Goal: Entertainment & Leisure: Consume media (video, audio)

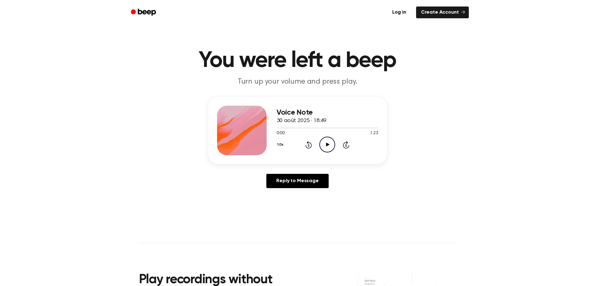
click at [323, 147] on icon "Play Audio" at bounding box center [327, 145] width 16 height 16
click at [364, 129] on div at bounding box center [327, 127] width 102 height 5
click at [328, 143] on icon "Play Audio" at bounding box center [327, 145] width 16 height 16
click at [342, 126] on div at bounding box center [327, 127] width 102 height 5
drag, startPoint x: 356, startPoint y: 134, endPoint x: 356, endPoint y: 131, distance: 3.4
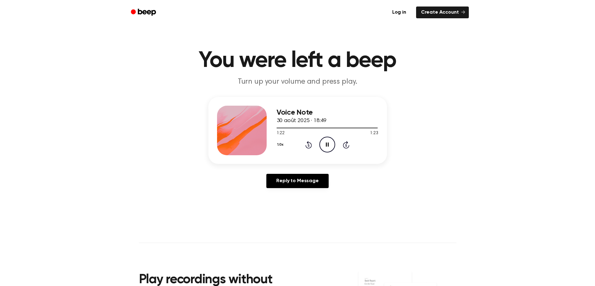
click at [356, 134] on div "1:22 1:23" at bounding box center [327, 133] width 102 height 7
click at [355, 129] on div at bounding box center [327, 127] width 102 height 5
click at [325, 129] on div at bounding box center [327, 127] width 102 height 5
click at [349, 127] on div at bounding box center [327, 127] width 102 height 5
click at [330, 143] on icon "Pause Audio" at bounding box center [327, 145] width 16 height 16
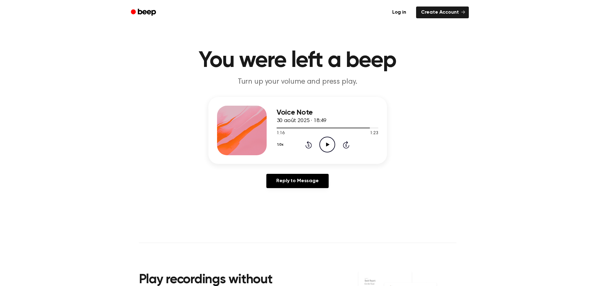
click at [330, 143] on icon "Play Audio" at bounding box center [327, 145] width 16 height 16
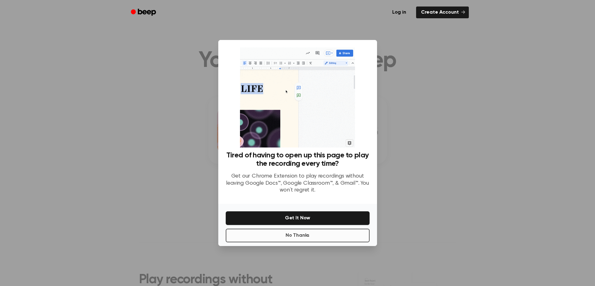
click at [300, 234] on button "No Thanks" at bounding box center [298, 236] width 144 height 14
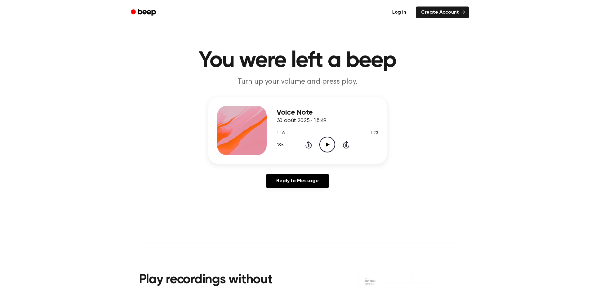
click at [325, 145] on icon "Play Audio" at bounding box center [327, 145] width 16 height 16
click at [357, 130] on div at bounding box center [327, 127] width 102 height 5
click at [328, 145] on icon at bounding box center [327, 145] width 3 height 4
click at [329, 146] on icon "Play Audio" at bounding box center [327, 145] width 16 height 16
click at [331, 145] on icon "Play Audio" at bounding box center [327, 145] width 16 height 16
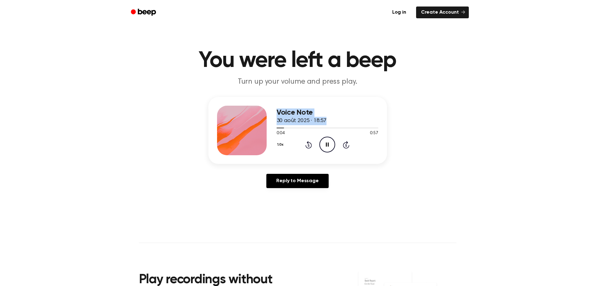
drag, startPoint x: 281, startPoint y: 128, endPoint x: 263, endPoint y: 128, distance: 18.0
click at [263, 128] on div "Voice Note 30 août 2025 · 18:57 0:04 0:57 Your browser does not support the [ob…" at bounding box center [297, 130] width 178 height 67
drag, startPoint x: 281, startPoint y: 127, endPoint x: 258, endPoint y: 126, distance: 22.9
click at [256, 126] on div "Voice Note 30 août 2025 · 18:57 0:05 0:57 Your browser does not support the [ob…" at bounding box center [297, 130] width 178 height 67
click at [275, 129] on div "Voice Note 30 août 2025 · 18:57 0:07 0:57 Your browser does not support the [ob…" at bounding box center [297, 130] width 178 height 67
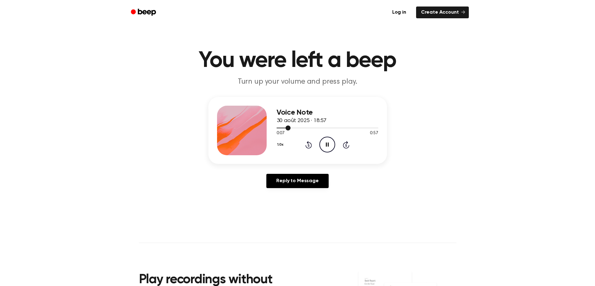
click at [277, 129] on div at bounding box center [327, 127] width 102 height 5
click at [280, 127] on div at bounding box center [327, 127] width 102 height 5
click at [332, 145] on icon "Play Audio" at bounding box center [327, 145] width 16 height 16
click at [324, 146] on icon "Play Audio" at bounding box center [327, 145] width 16 height 16
click at [331, 145] on icon "Play Audio" at bounding box center [327, 145] width 16 height 16
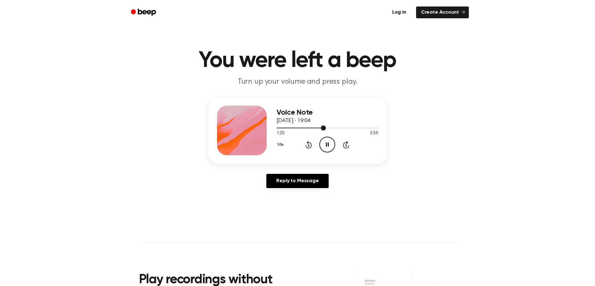
click at [312, 129] on div at bounding box center [327, 127] width 102 height 5
click at [307, 129] on div at bounding box center [327, 127] width 102 height 5
click at [288, 130] on div at bounding box center [327, 127] width 102 height 5
click at [331, 142] on icon "Play Audio" at bounding box center [327, 145] width 16 height 16
click at [327, 147] on icon "Play Audio" at bounding box center [327, 145] width 16 height 16
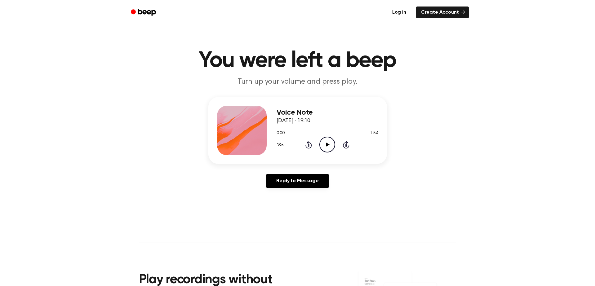
click at [330, 141] on icon "Play Audio" at bounding box center [327, 145] width 16 height 16
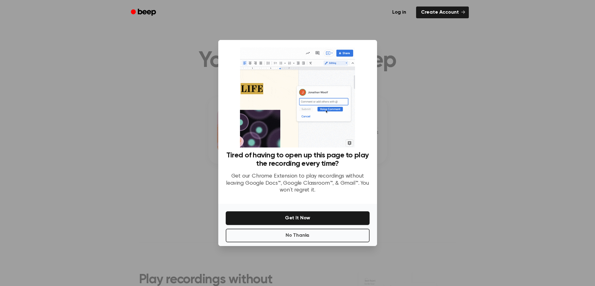
drag, startPoint x: 326, startPoint y: 234, endPoint x: 334, endPoint y: 221, distance: 15.0
click at [326, 234] on button "No Thanks" at bounding box center [298, 236] width 144 height 14
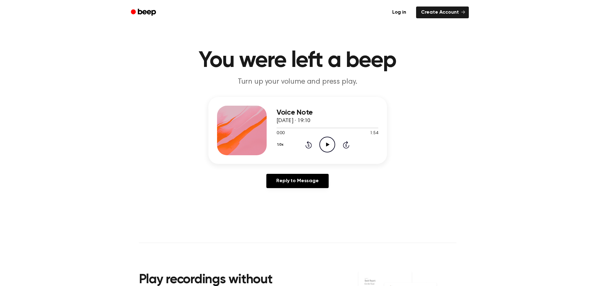
click at [327, 142] on icon "Play Audio" at bounding box center [327, 145] width 16 height 16
click at [330, 147] on icon "Play Audio" at bounding box center [327, 145] width 16 height 16
